Goal: Transaction & Acquisition: Download file/media

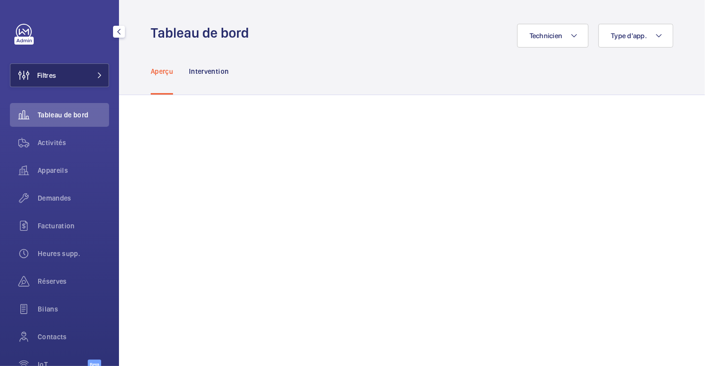
click at [56, 73] on span "Filtres" at bounding box center [46, 75] width 19 height 10
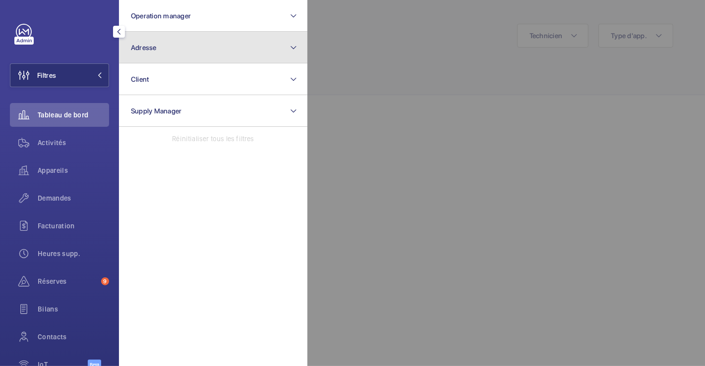
click at [149, 45] on span "Adresse" at bounding box center [144, 48] width 26 height 8
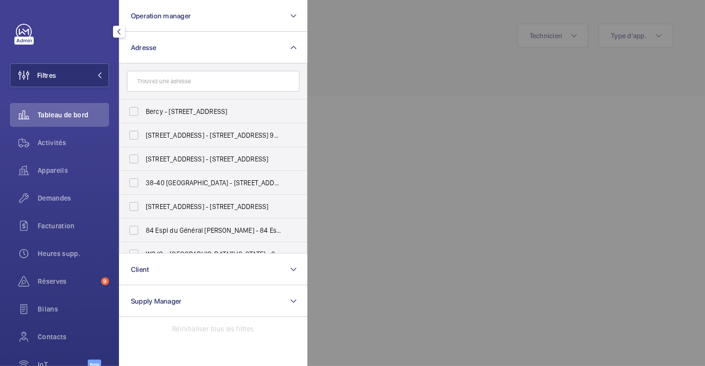
click at [162, 87] on input "text" at bounding box center [213, 81] width 172 height 21
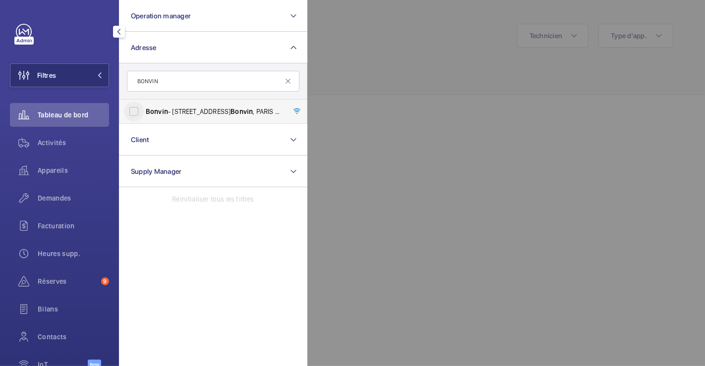
type input "BONVIN"
click at [138, 104] on input "Bonvin - [STREET_ADDRESS][PERSON_NAME]" at bounding box center [134, 112] width 20 height 20
checkbox input "true"
click at [60, 141] on span "Activités" at bounding box center [73, 143] width 71 height 10
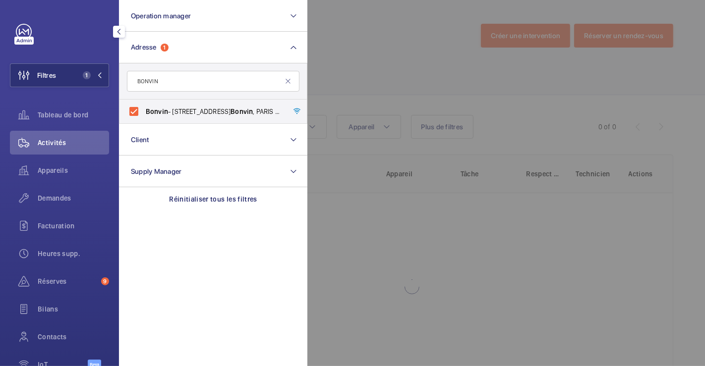
click at [355, 79] on div at bounding box center [659, 183] width 705 height 366
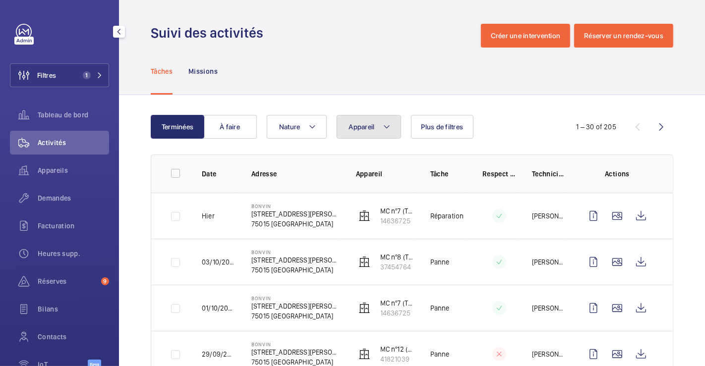
click at [392, 128] on button "Appareil" at bounding box center [368, 127] width 64 height 24
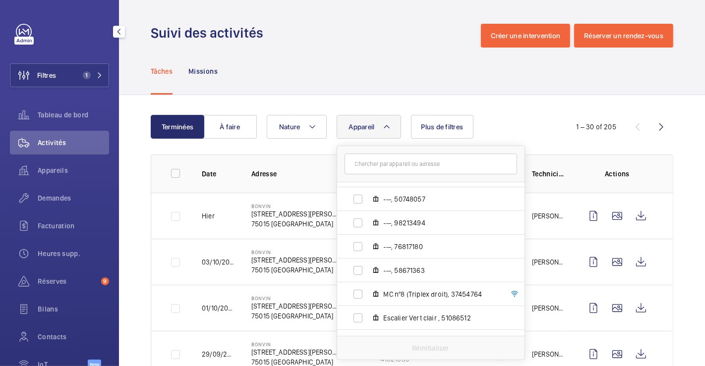
scroll to position [383, 0]
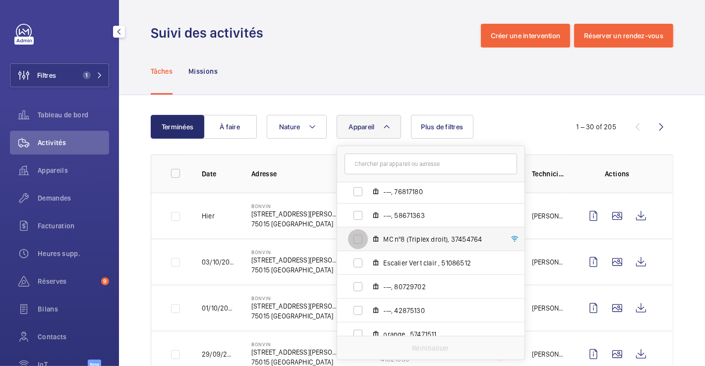
click at [356, 239] on input "MC nº8 (Triplex droit), 37454764" at bounding box center [358, 239] width 20 height 20
checkbox input "true"
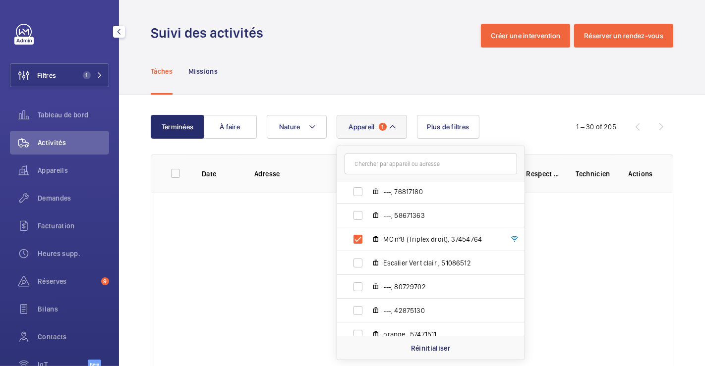
click at [331, 27] on div "Suivi des activités Créer une intervention Réserver un rendez-vous" at bounding box center [412, 36] width 522 height 24
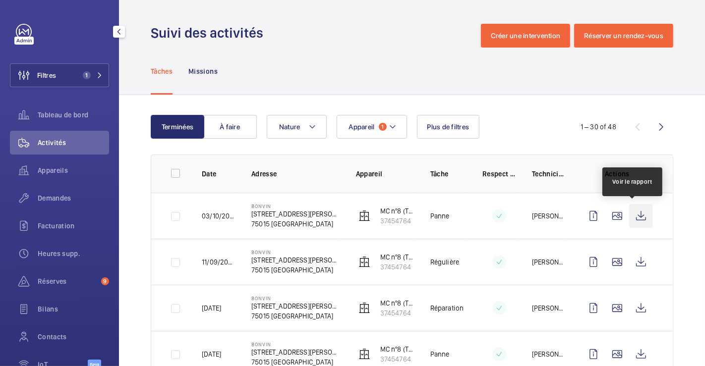
click at [632, 214] on wm-front-icon-button at bounding box center [641, 216] width 24 height 24
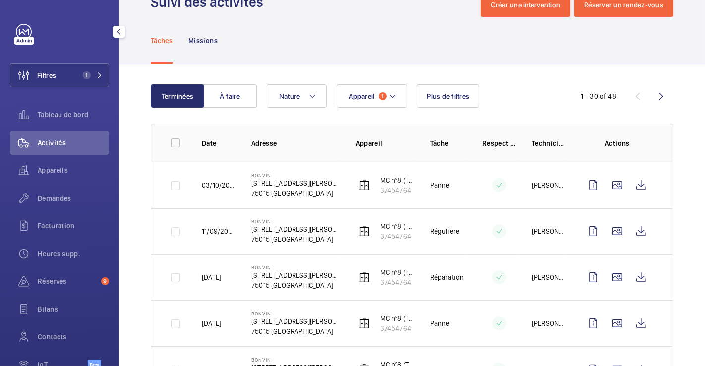
scroll to position [55, 0]
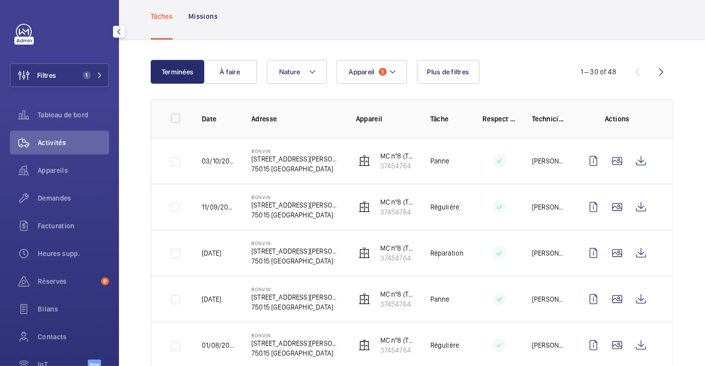
click at [49, 142] on span "Activités" at bounding box center [73, 143] width 71 height 10
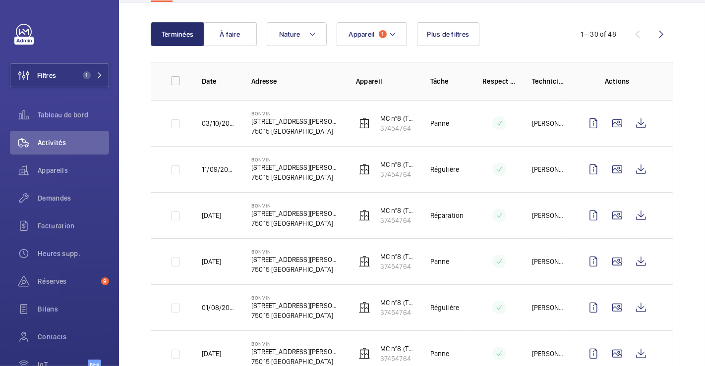
scroll to position [110, 0]
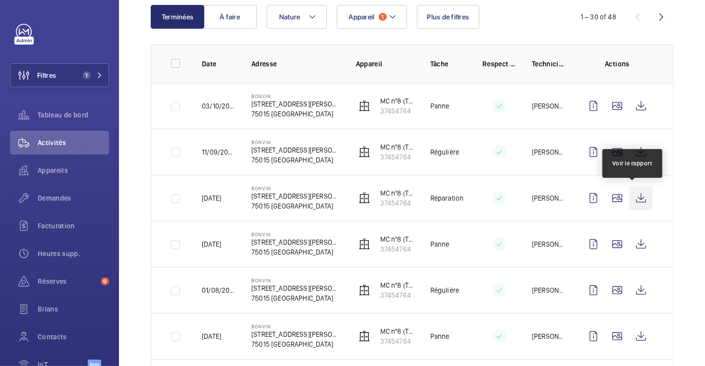
click at [629, 196] on wm-front-icon-button at bounding box center [641, 198] width 24 height 24
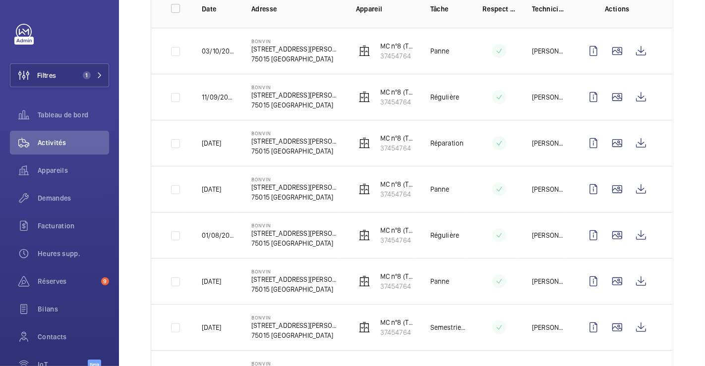
scroll to position [220, 0]
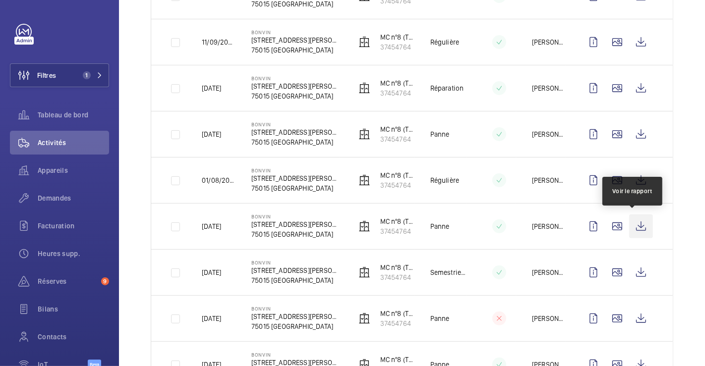
click at [633, 223] on wm-front-icon-button at bounding box center [641, 227] width 24 height 24
